Goal: Task Accomplishment & Management: Complete application form

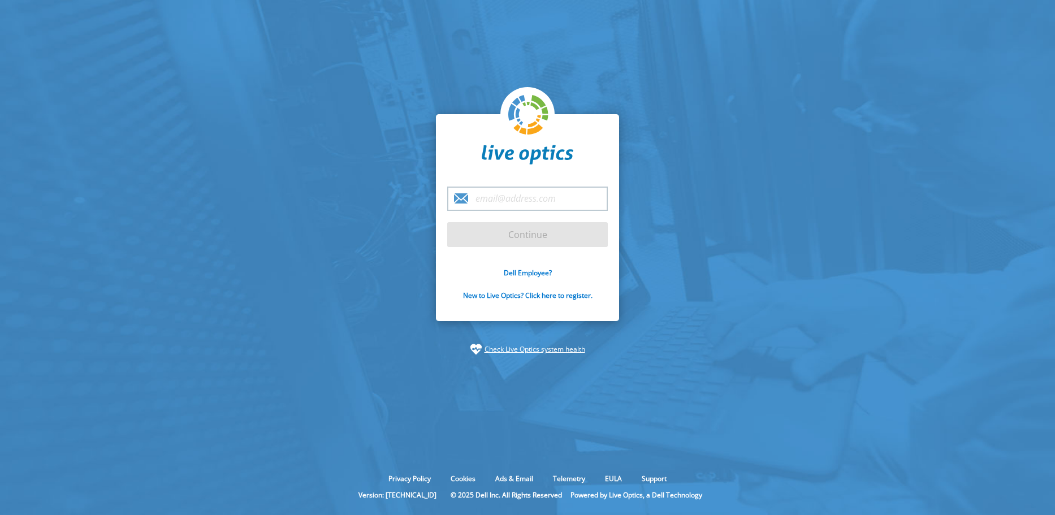
click at [519, 200] on input "email" at bounding box center [527, 199] width 161 height 24
type input "[PERSON_NAME][EMAIL_ADDRESS][DOMAIN_NAME]"
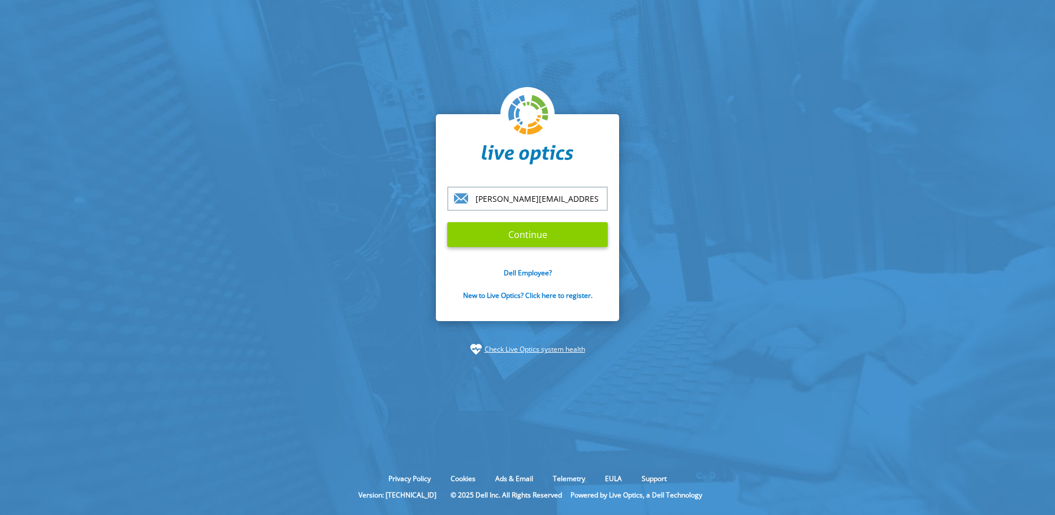
click at [535, 234] on input "Continue" at bounding box center [527, 234] width 161 height 25
click at [547, 229] on input "Continue" at bounding box center [527, 234] width 161 height 25
click at [528, 236] on input "Continue" at bounding box center [527, 234] width 161 height 25
click at [538, 196] on input "[PERSON_NAME][EMAIL_ADDRESS][DOMAIN_NAME]" at bounding box center [527, 199] width 161 height 24
click at [517, 229] on input "Continue" at bounding box center [527, 234] width 161 height 25
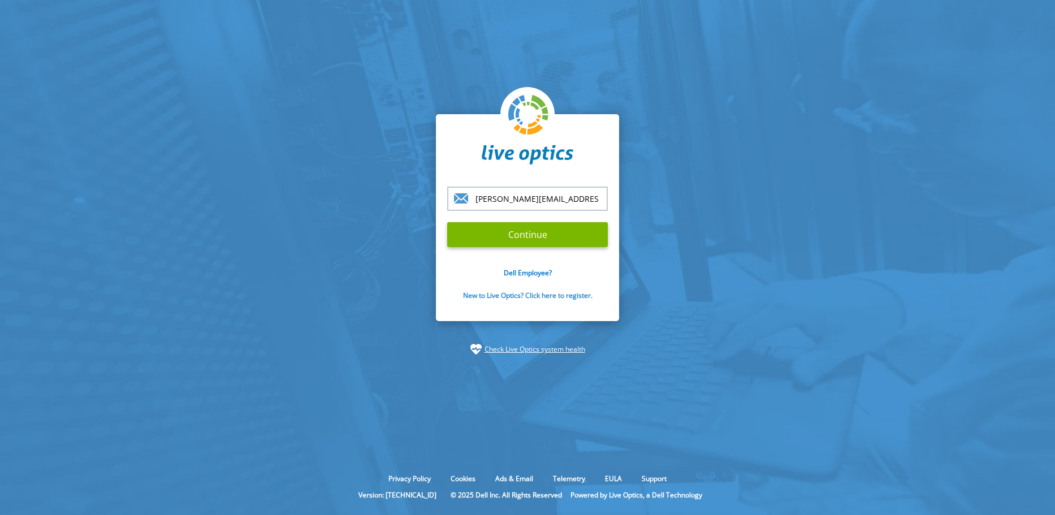
click at [544, 297] on link "New to Live Optics? Click here to register." at bounding box center [527, 296] width 129 height 10
